Goal: Transaction & Acquisition: Download file/media

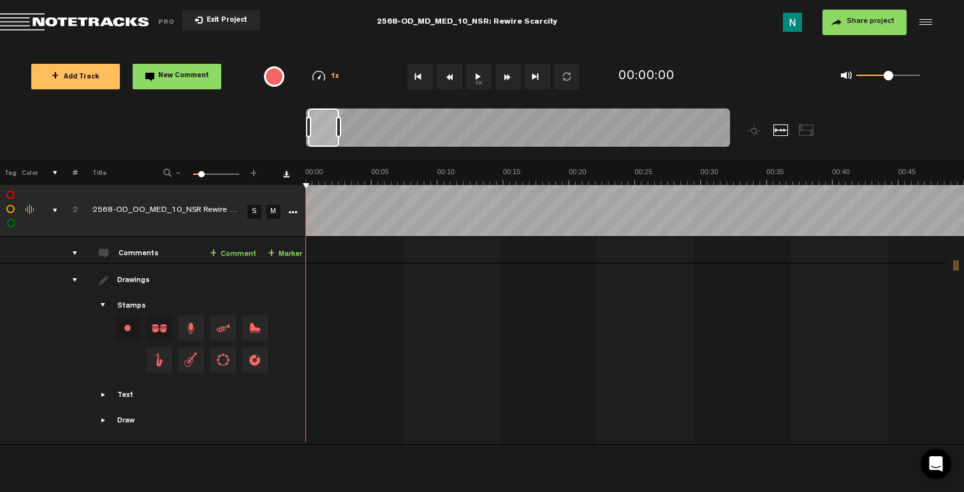
click at [296, 211] on icon "More" at bounding box center [292, 212] width 9 height 9
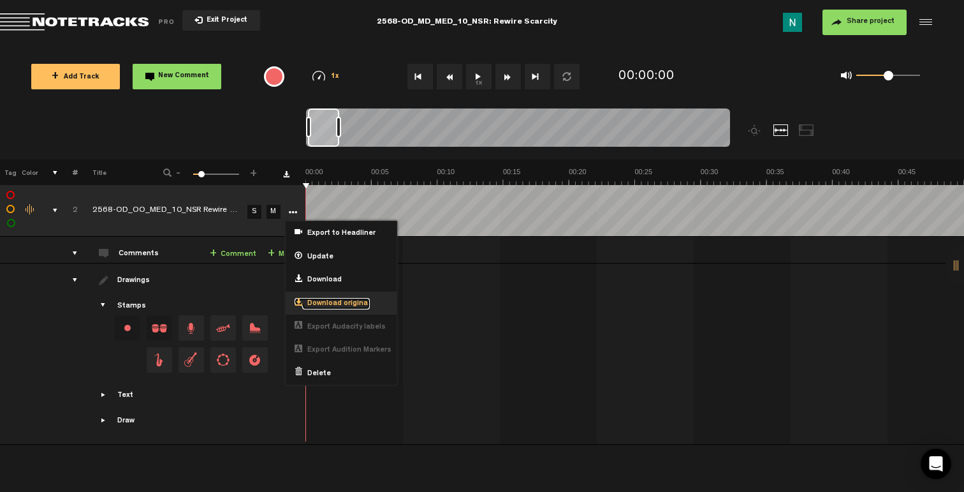
click at [317, 302] on span "Download original" at bounding box center [336, 304] width 68 height 11
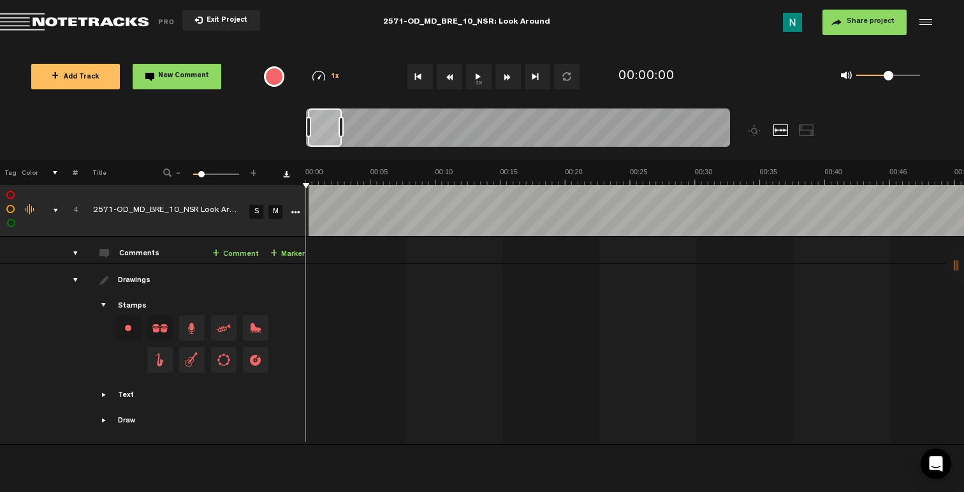
click at [297, 214] on icon "More" at bounding box center [295, 212] width 9 height 9
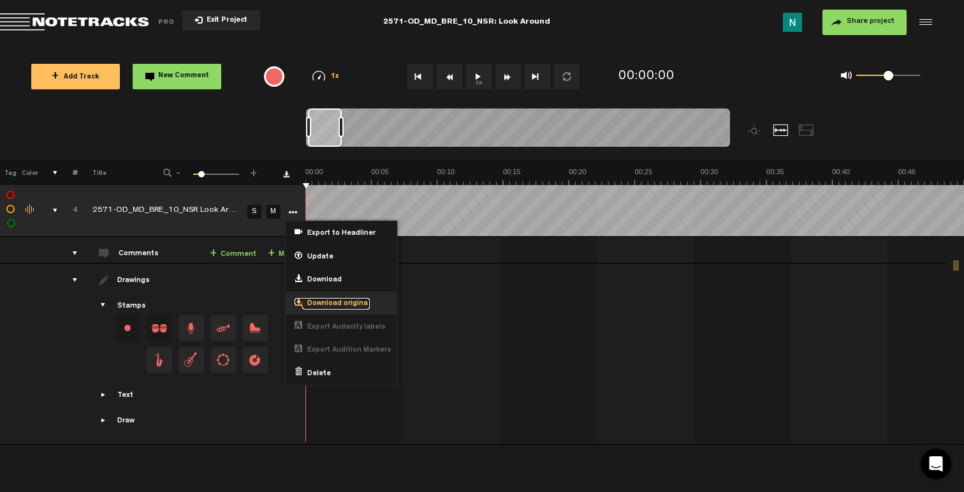
click at [325, 300] on span "Download original" at bounding box center [336, 304] width 68 height 11
